Goal: Task Accomplishment & Management: Manage account settings

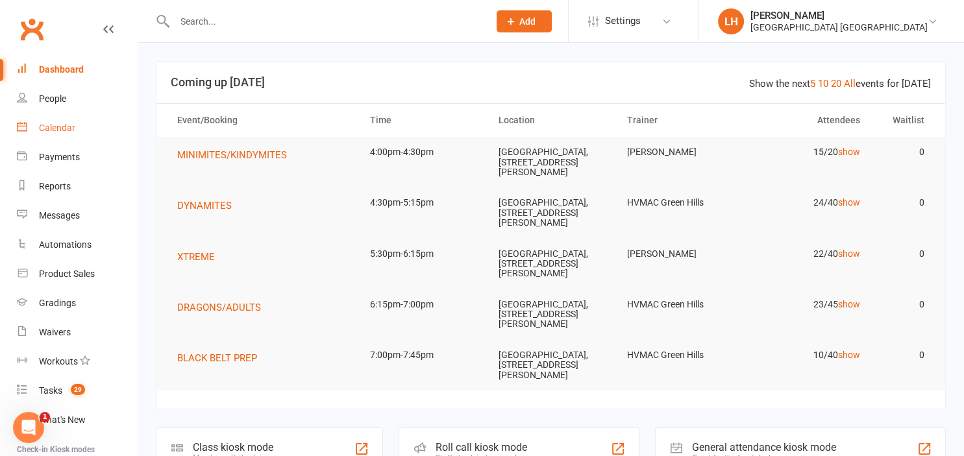
click at [71, 131] on div "Calendar" at bounding box center [57, 128] width 36 height 10
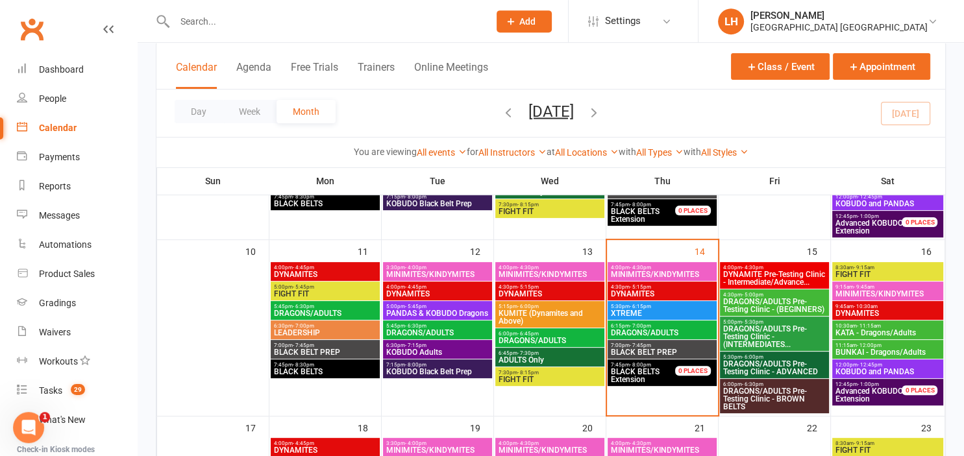
scroll to position [373, 0]
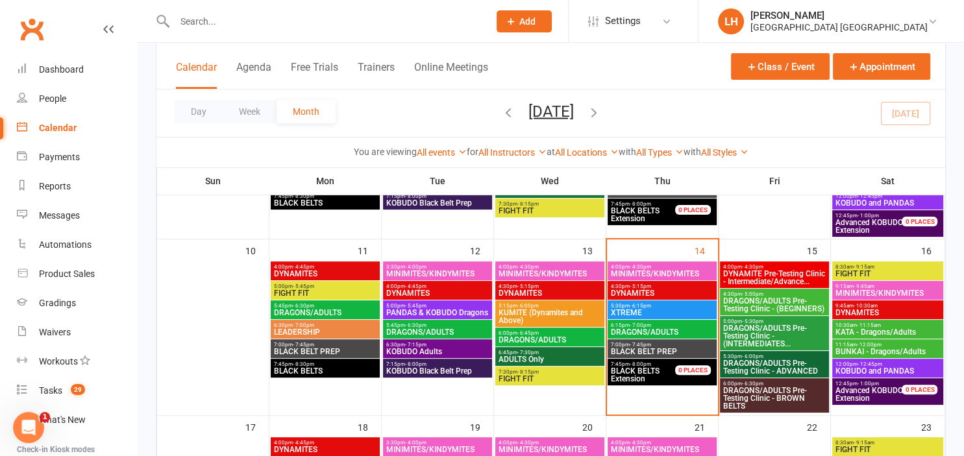
click at [766, 339] on span "DRAGONS/ADULTS Pre-Testing Clinic - (INTERMEDIATES..." at bounding box center [774, 335] width 104 height 23
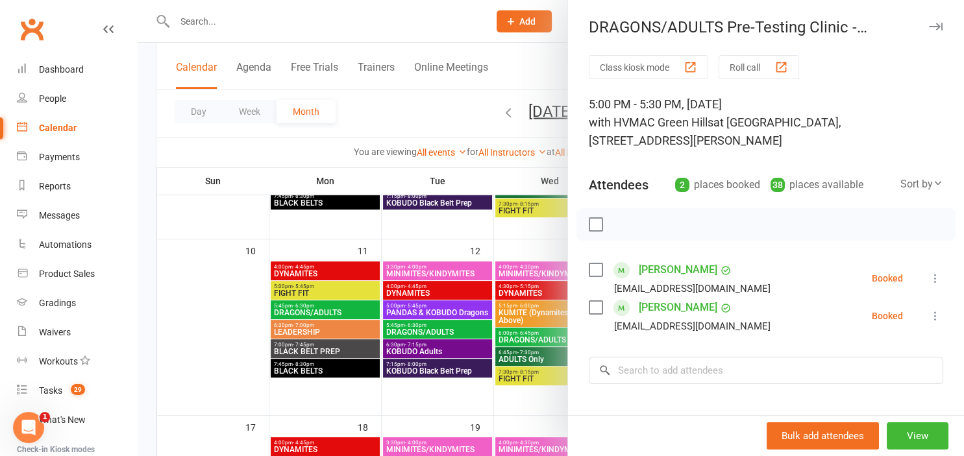
click at [287, 13] on div at bounding box center [551, 228] width 826 height 456
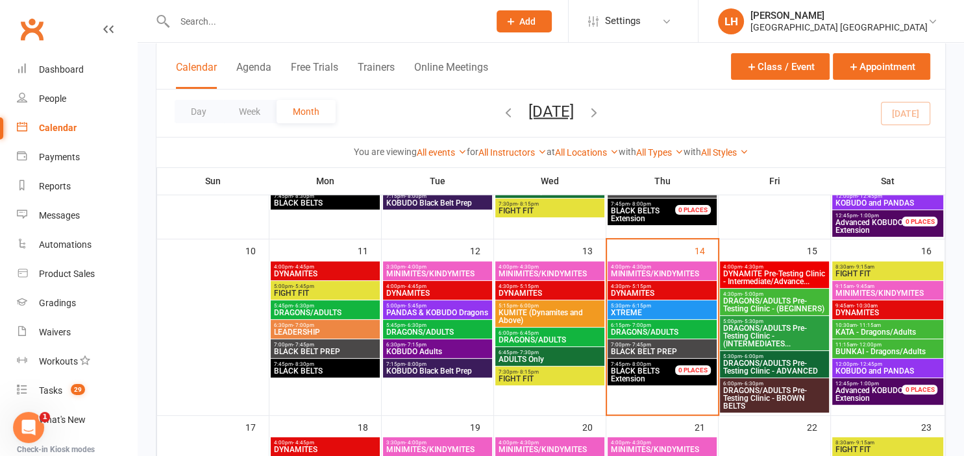
click at [274, 32] on div at bounding box center [318, 21] width 324 height 42
click at [245, 27] on input "text" at bounding box center [325, 21] width 309 height 18
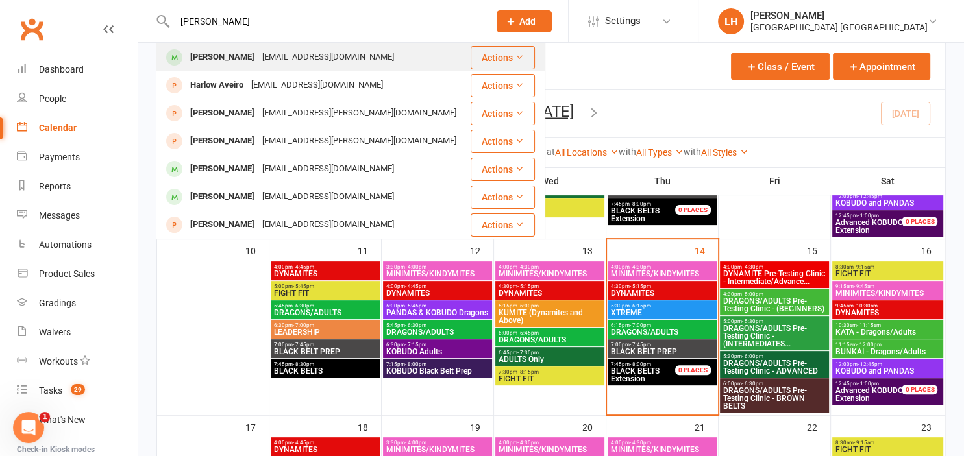
type input "[PERSON_NAME]"
click at [225, 61] on div "[PERSON_NAME]" at bounding box center [222, 57] width 72 height 19
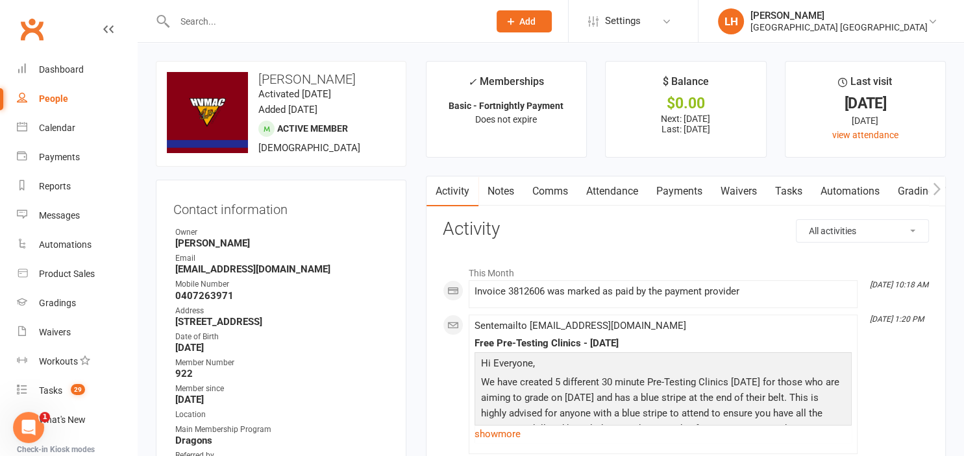
click at [627, 192] on link "Attendance" at bounding box center [612, 191] width 70 height 30
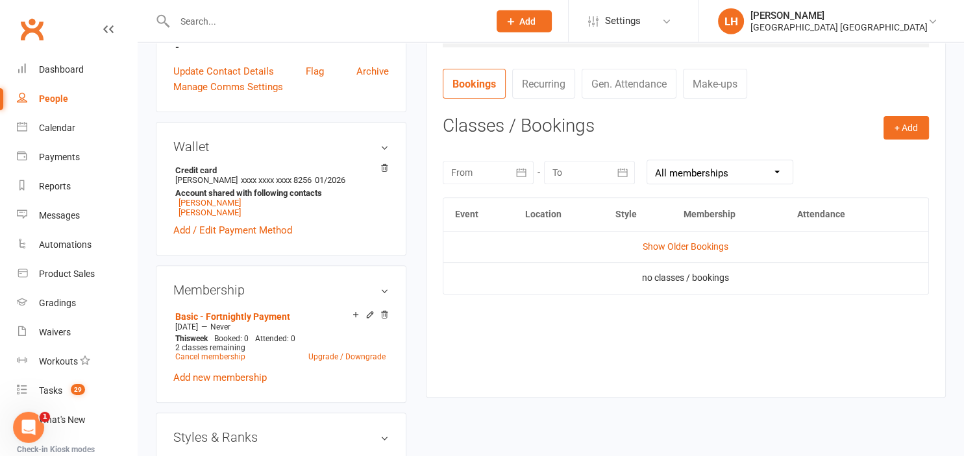
scroll to position [472, 0]
click at [522, 171] on icon "button" at bounding box center [521, 171] width 13 height 13
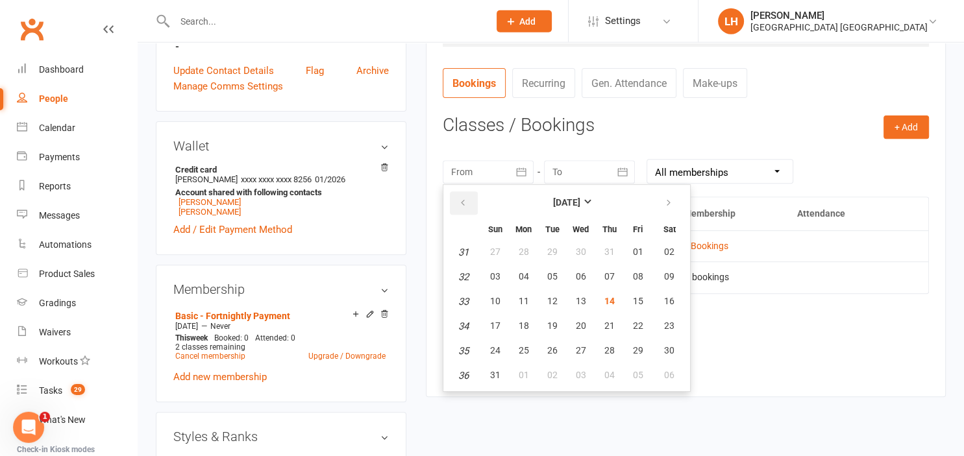
click at [463, 199] on icon "button" at bounding box center [462, 203] width 9 height 10
click at [526, 325] on span "23" at bounding box center [523, 326] width 10 height 10
type input "[DATE]"
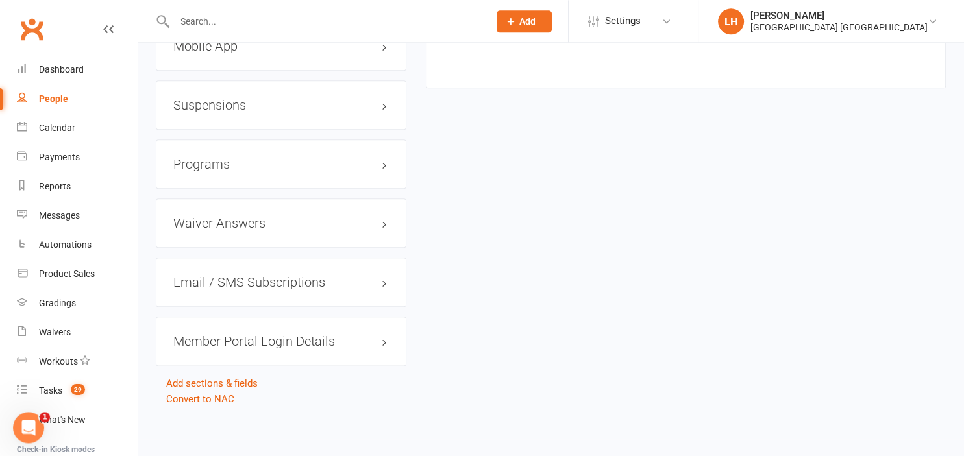
scroll to position [1464, 0]
click at [64, 71] on div "Dashboard" at bounding box center [61, 69] width 45 height 10
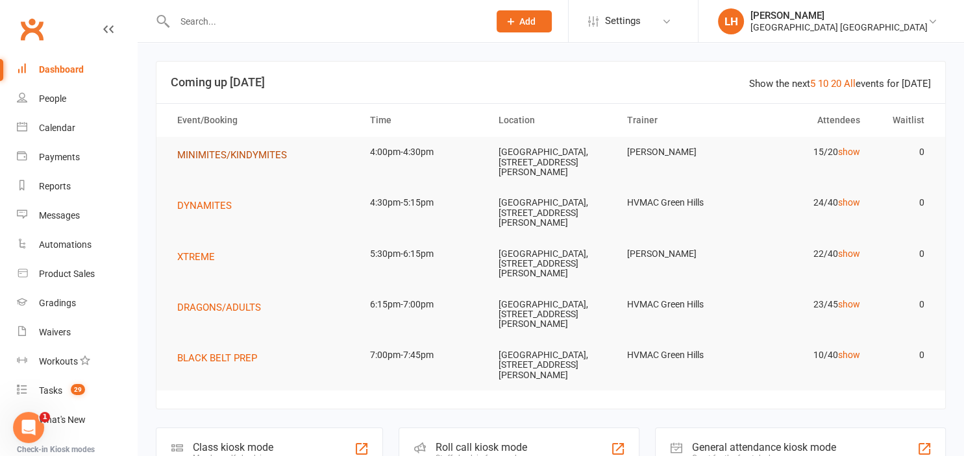
click at [237, 151] on span "MINIMITES/KINDYMITES" at bounding box center [232, 155] width 110 height 12
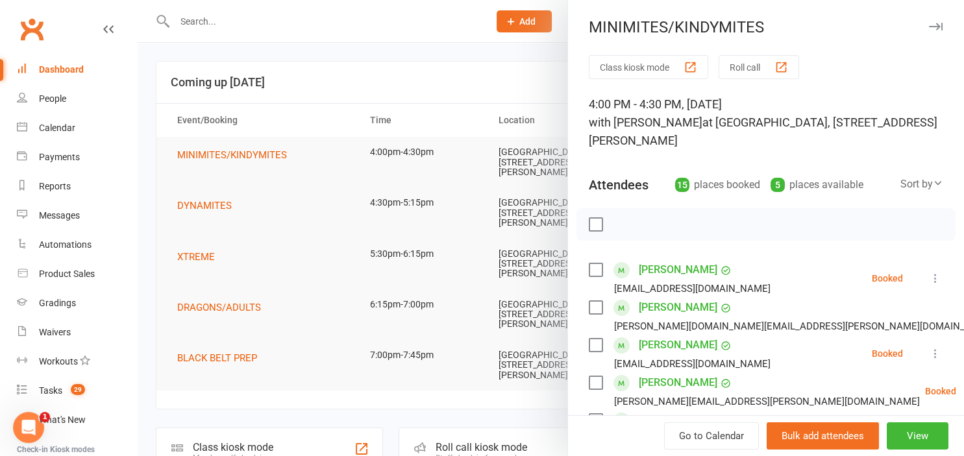
drag, startPoint x: 245, startPoint y: 34, endPoint x: 214, endPoint y: 22, distance: 33.3
click at [214, 22] on div at bounding box center [551, 228] width 826 height 456
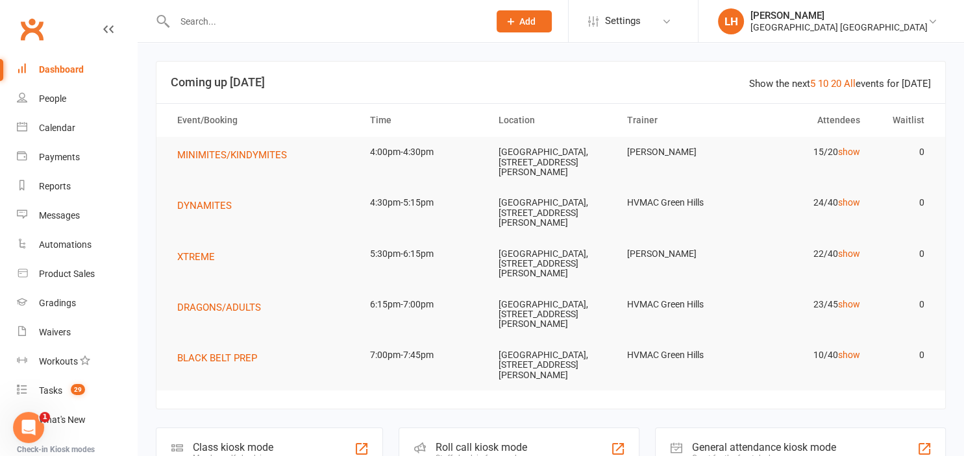
click at [214, 22] on input "text" at bounding box center [325, 21] width 309 height 18
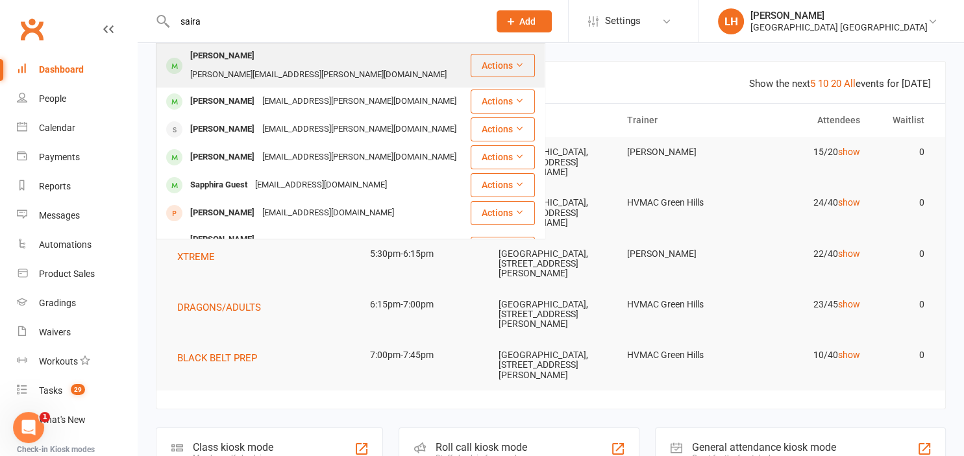
type input "saira"
click at [214, 55] on div "[PERSON_NAME]" at bounding box center [222, 56] width 72 height 19
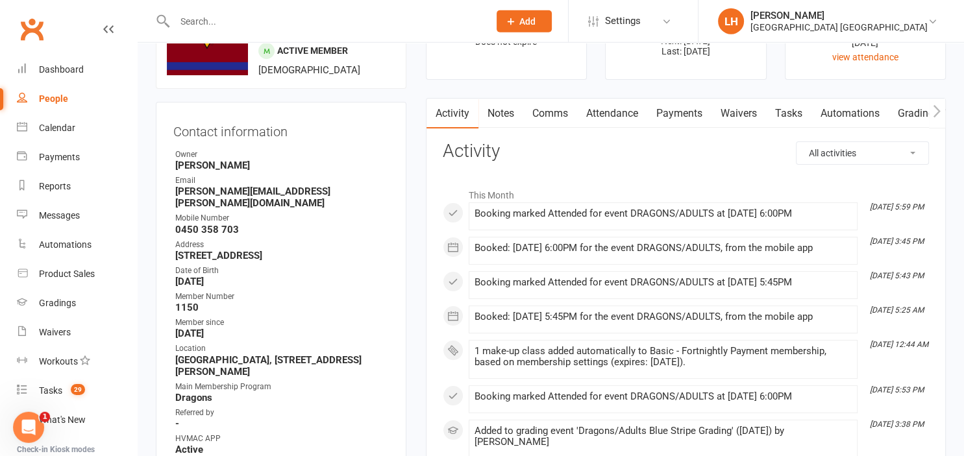
scroll to position [72, 0]
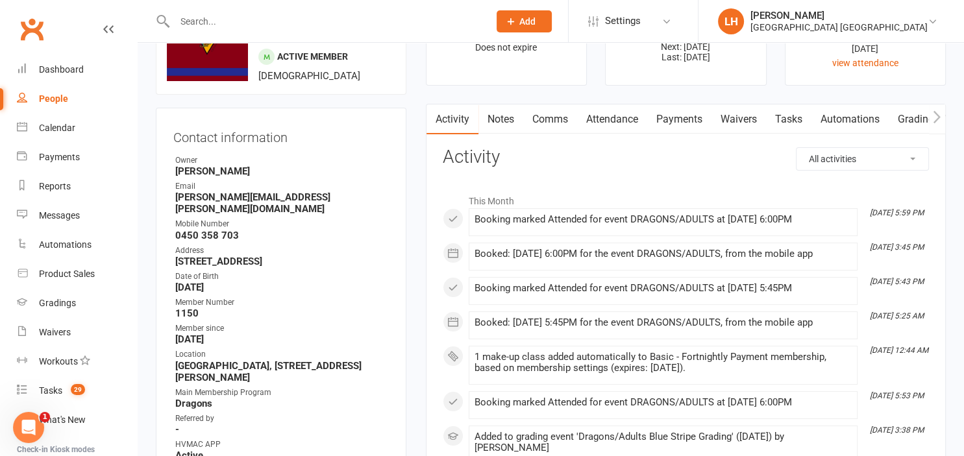
click at [615, 121] on link "Attendance" at bounding box center [612, 119] width 70 height 30
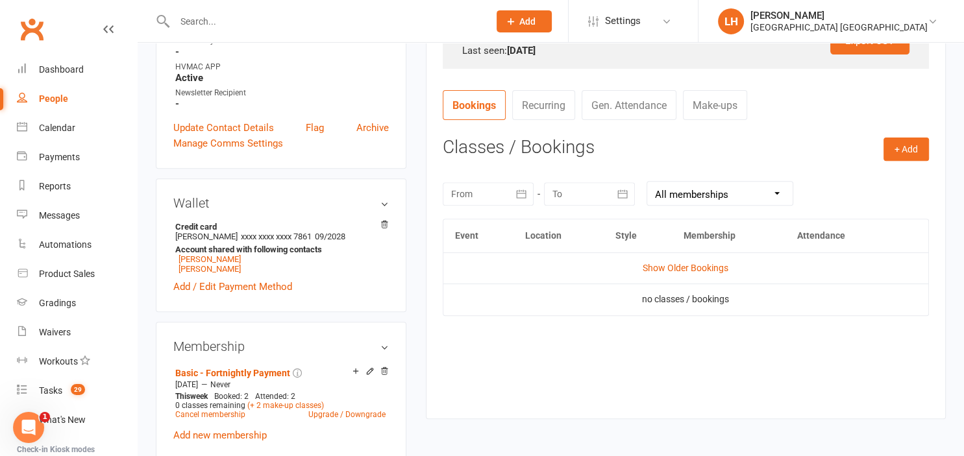
scroll to position [450, 0]
click at [196, 263] on link "[PERSON_NAME]" at bounding box center [209, 268] width 62 height 10
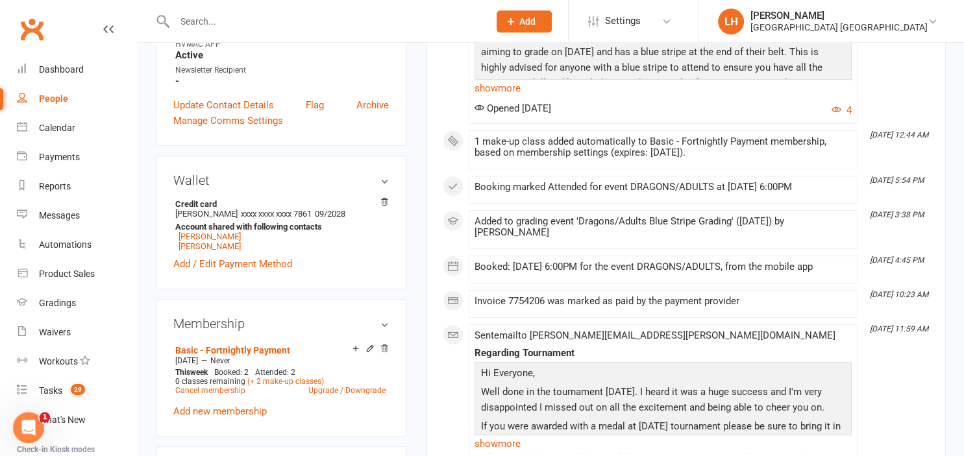
scroll to position [431, 0]
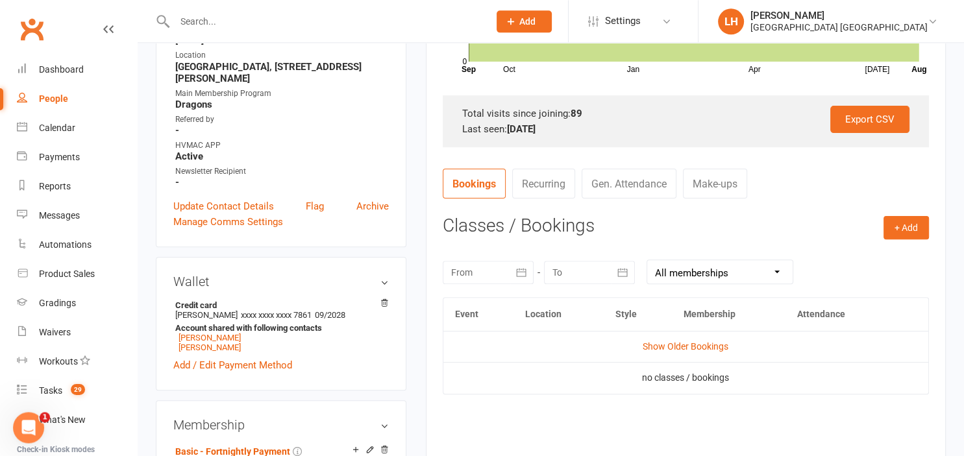
scroll to position [376, 0]
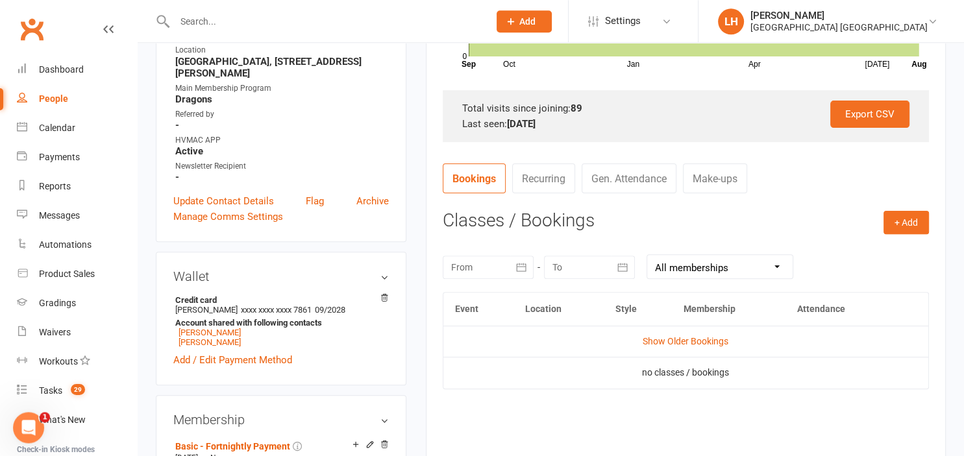
click at [520, 262] on icon "button" at bounding box center [521, 267] width 13 height 13
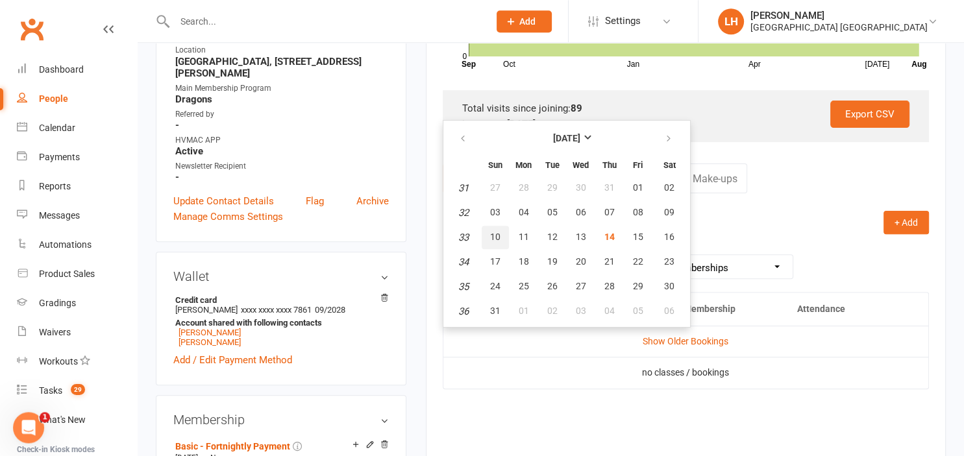
click at [492, 234] on span "10" at bounding box center [495, 237] width 10 height 10
type input "[DATE]"
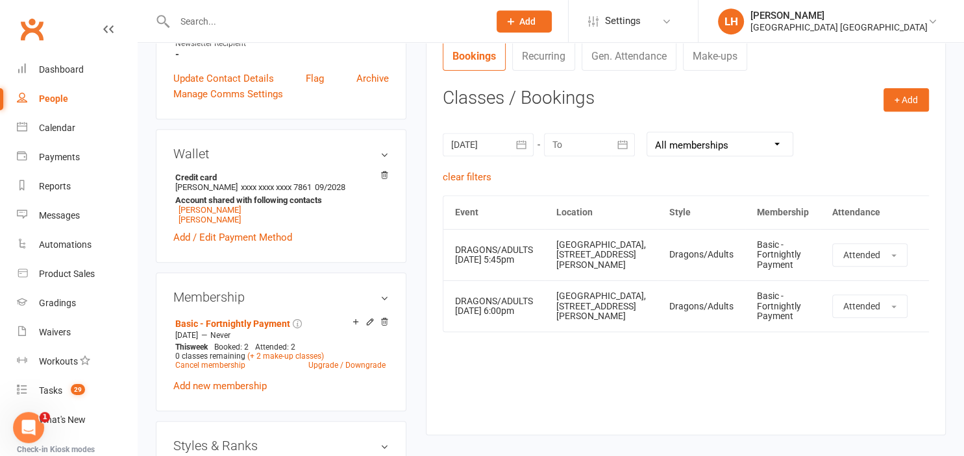
scroll to position [500, 0]
click at [64, 125] on div "Calendar" at bounding box center [57, 128] width 36 height 10
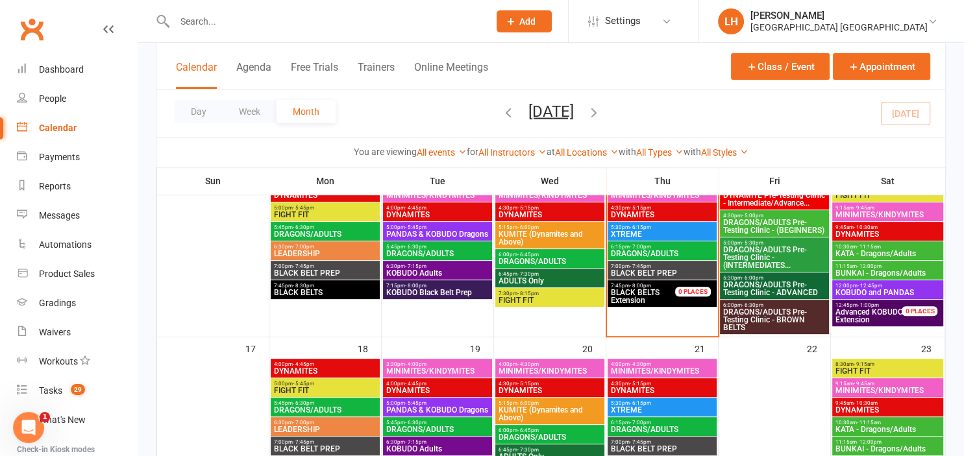
scroll to position [509, 0]
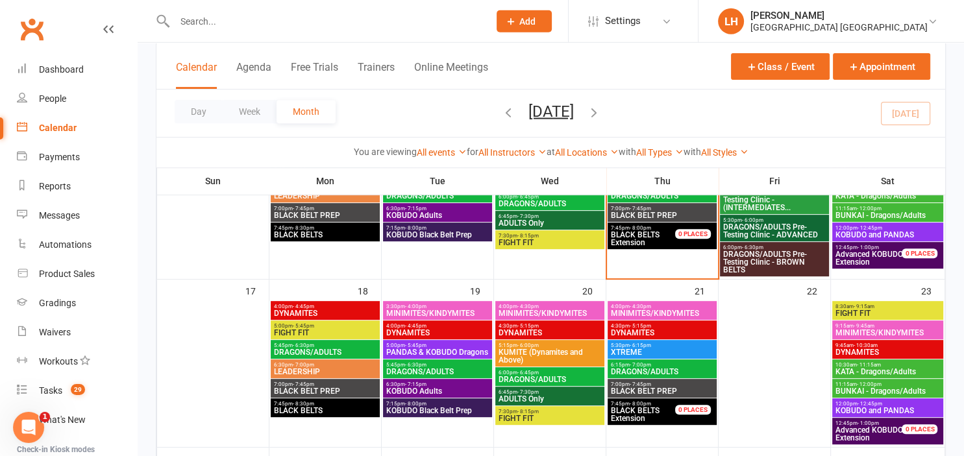
click at [772, 231] on span "DRAGONS/ADULTS Pre-Testing Clinic - ADVANCED" at bounding box center [774, 231] width 104 height 16
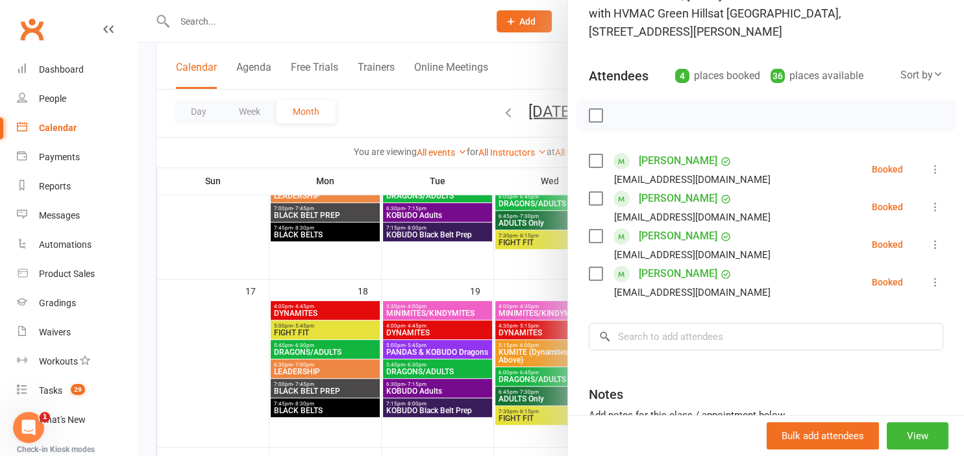
scroll to position [109, 0]
click at [480, 268] on div at bounding box center [551, 228] width 826 height 456
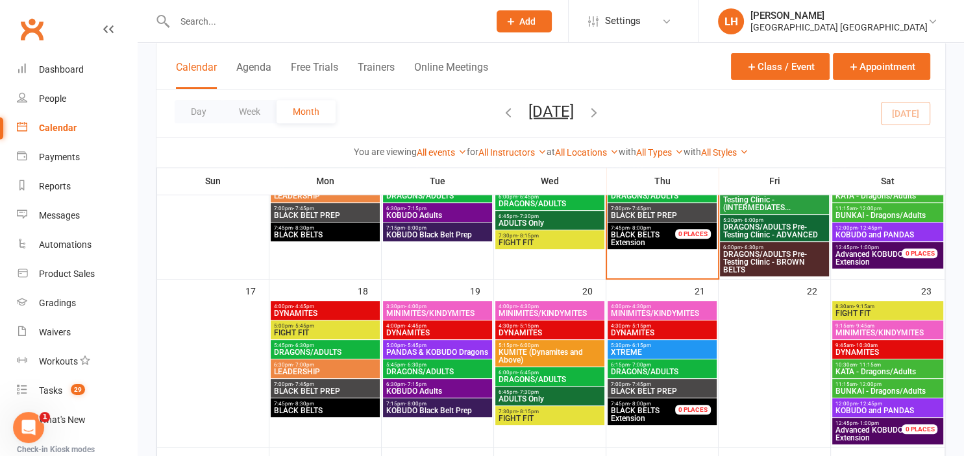
drag, startPoint x: 480, startPoint y: 268, endPoint x: 780, endPoint y: 252, distance: 300.9
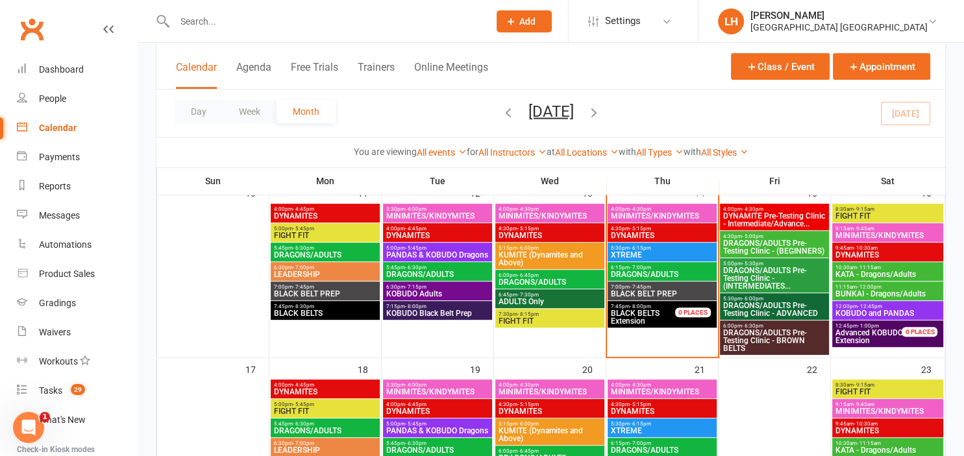
scroll to position [431, 0]
click at [780, 222] on span "DYNAMITE Pre-Testing Clinic - Intermediate/Advance..." at bounding box center [774, 220] width 104 height 16
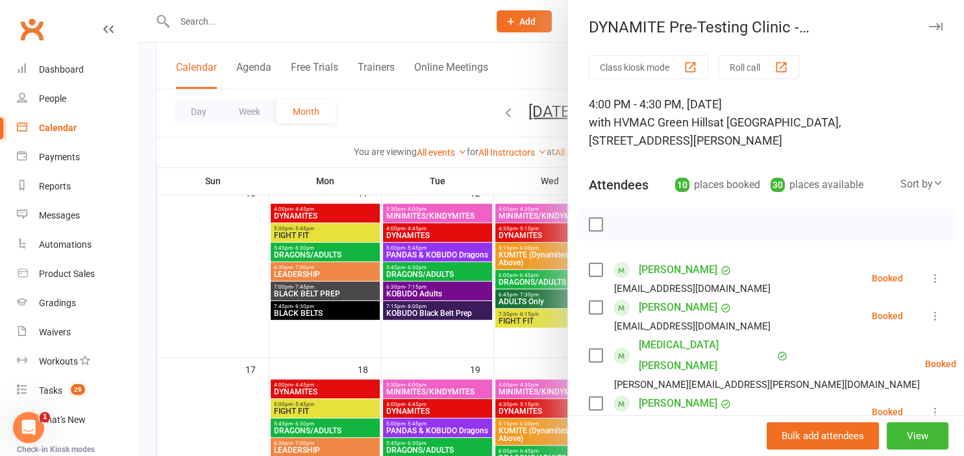
click at [431, 115] on div at bounding box center [551, 228] width 826 height 456
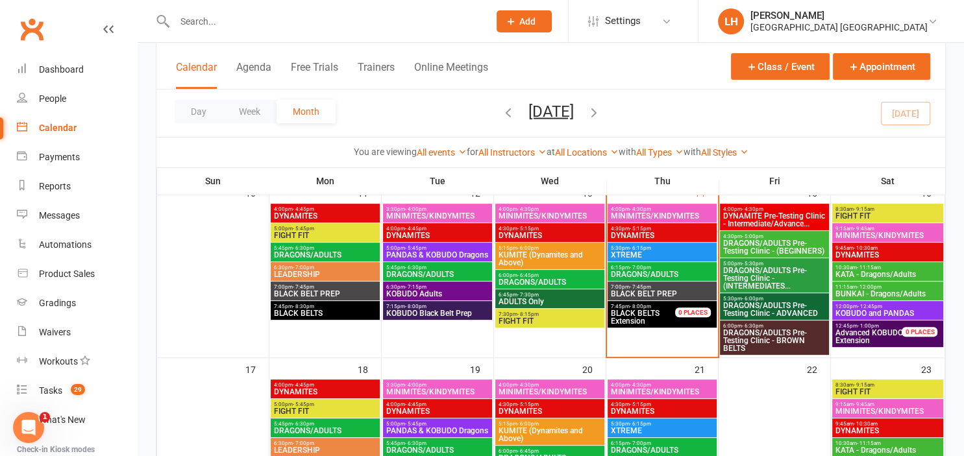
click at [799, 213] on span "DYNAMITE Pre-Testing Clinic - Intermediate/Advance..." at bounding box center [774, 220] width 104 height 16
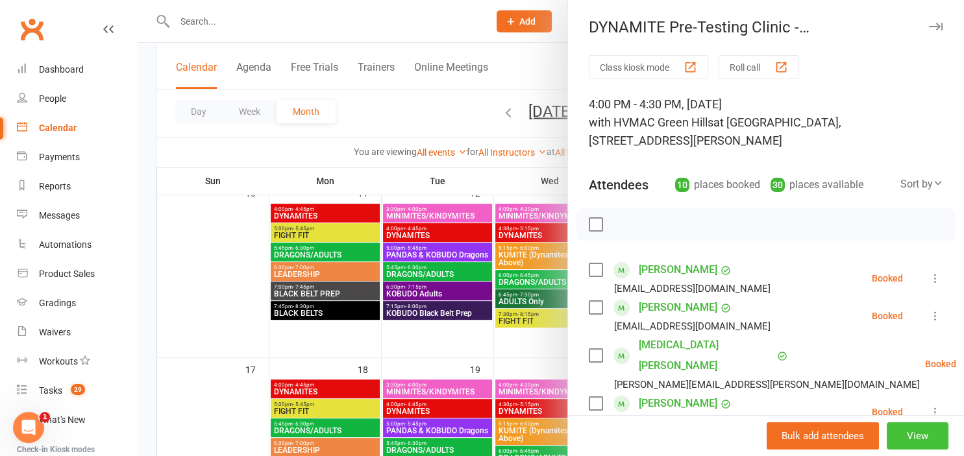
click at [916, 439] on button "View" at bounding box center [917, 435] width 62 height 27
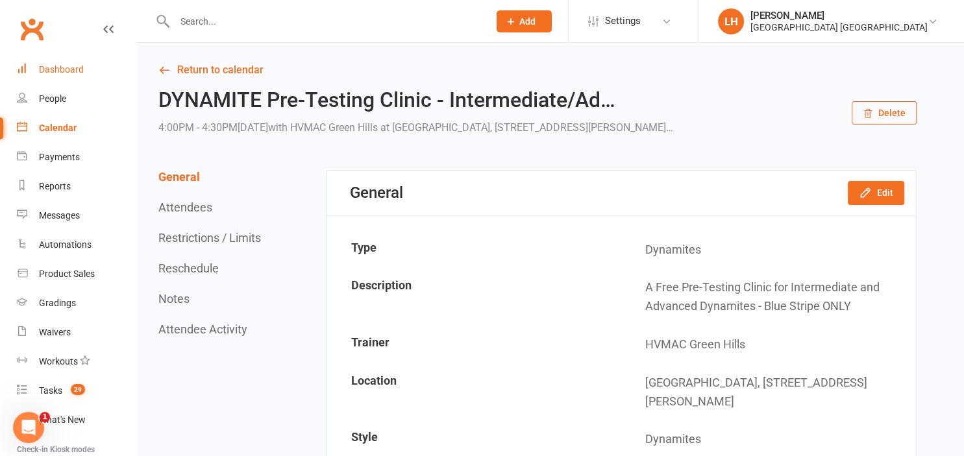
click at [74, 73] on div "Dashboard" at bounding box center [61, 69] width 45 height 10
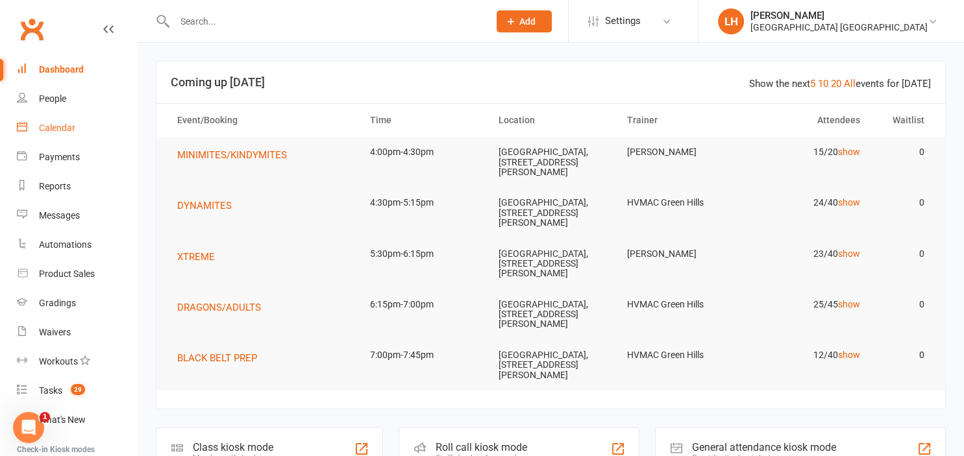
click at [53, 131] on div "Calendar" at bounding box center [57, 128] width 36 height 10
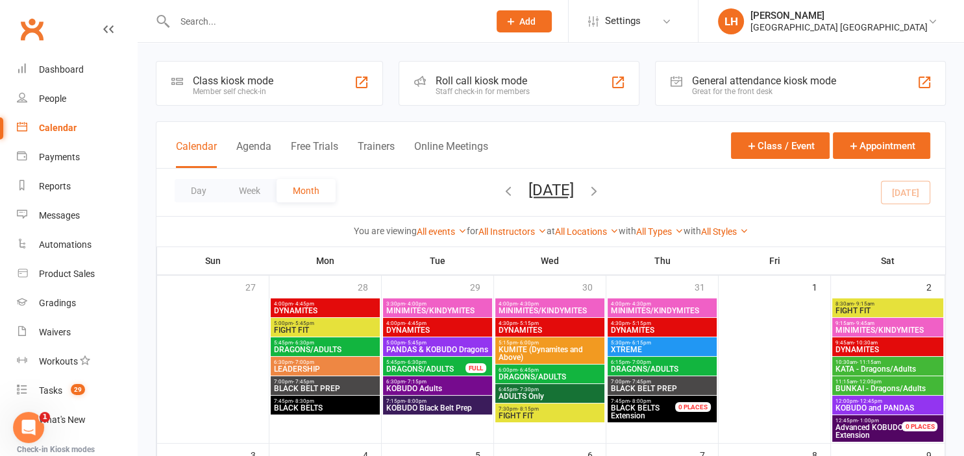
click at [214, 25] on input "text" at bounding box center [325, 21] width 309 height 18
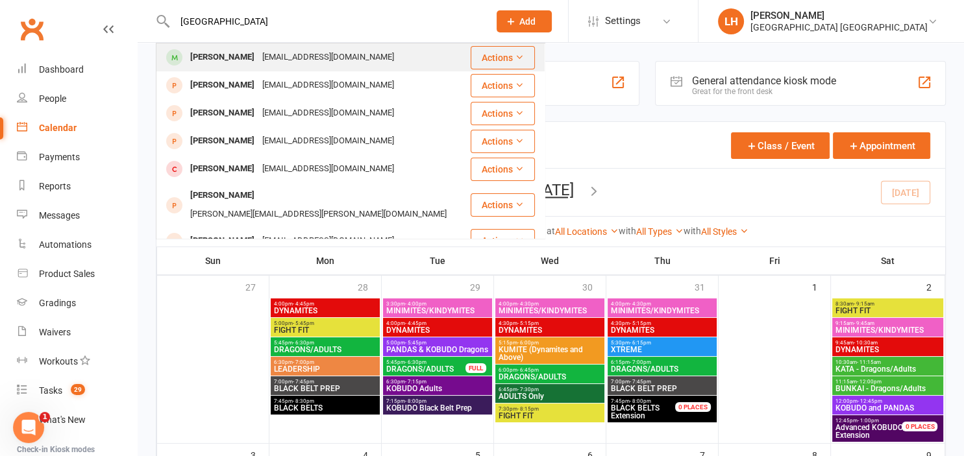
type input "[GEOGRAPHIC_DATA]"
click at [245, 56] on div "[PERSON_NAME]" at bounding box center [222, 57] width 72 height 19
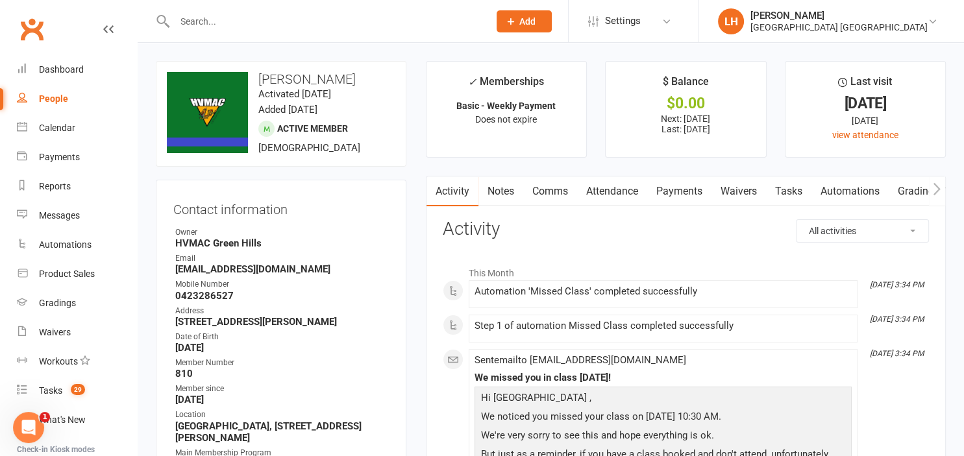
click at [627, 190] on link "Attendance" at bounding box center [612, 191] width 70 height 30
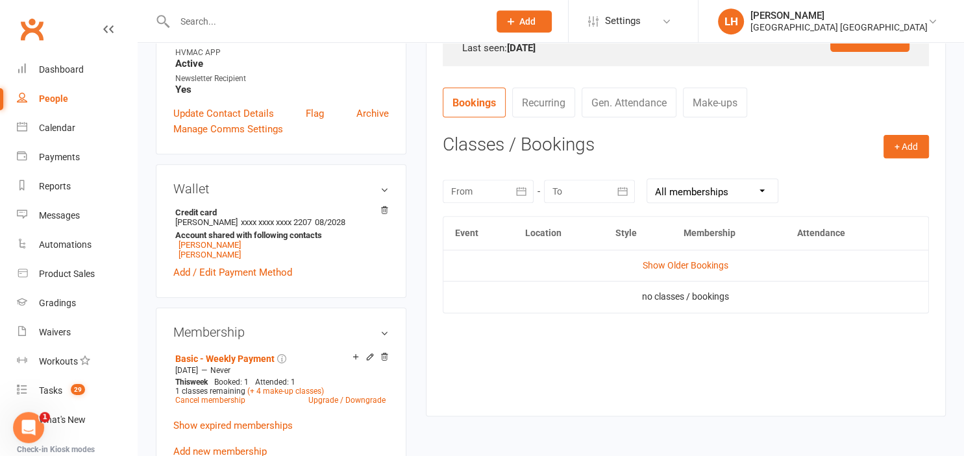
scroll to position [453, 0]
